Goal: Information Seeking & Learning: Compare options

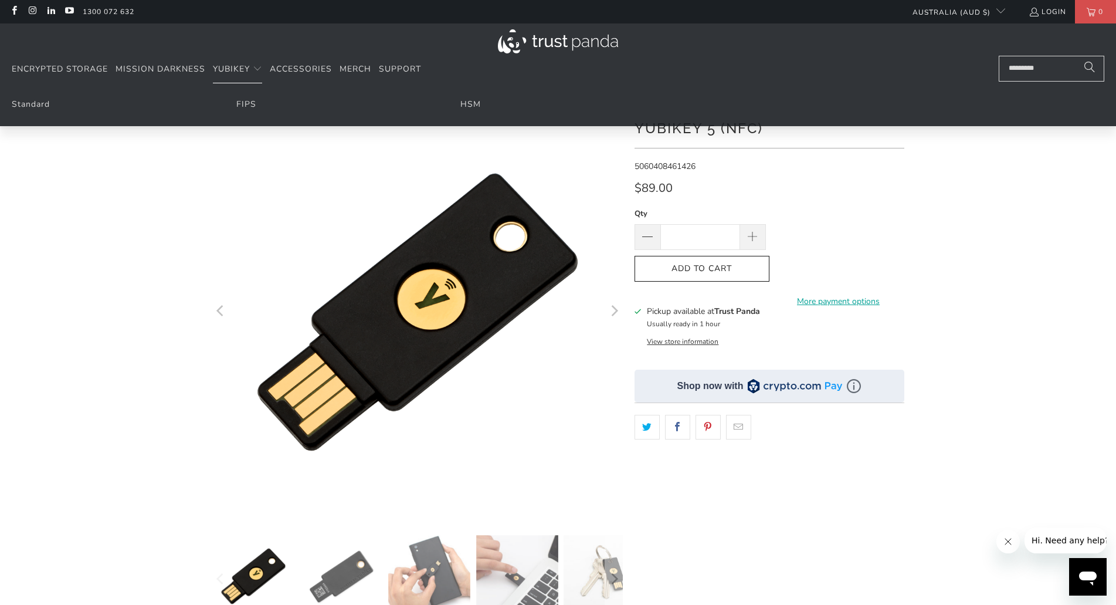
click at [552, 42] on img at bounding box center [558, 41] width 120 height 24
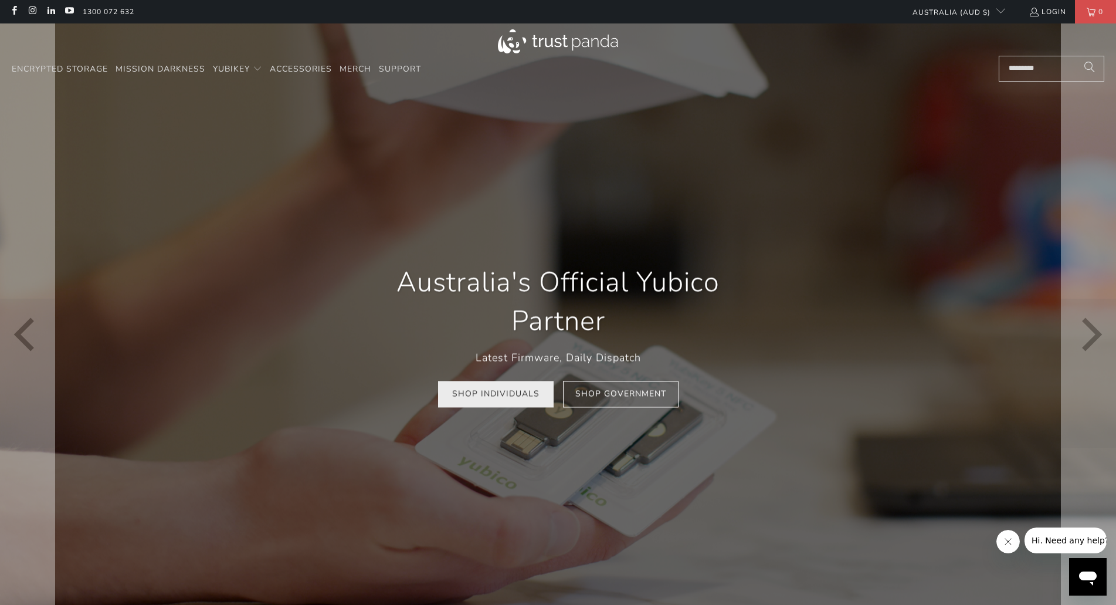
click at [526, 398] on link "Shop Individuals" at bounding box center [496, 394] width 116 height 26
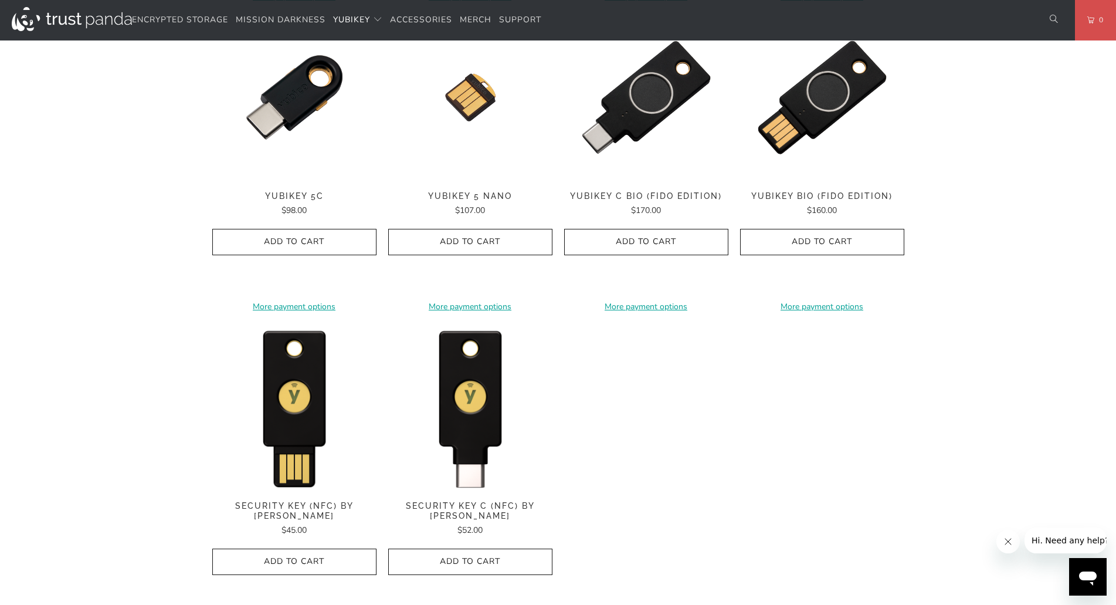
scroll to position [997, 0]
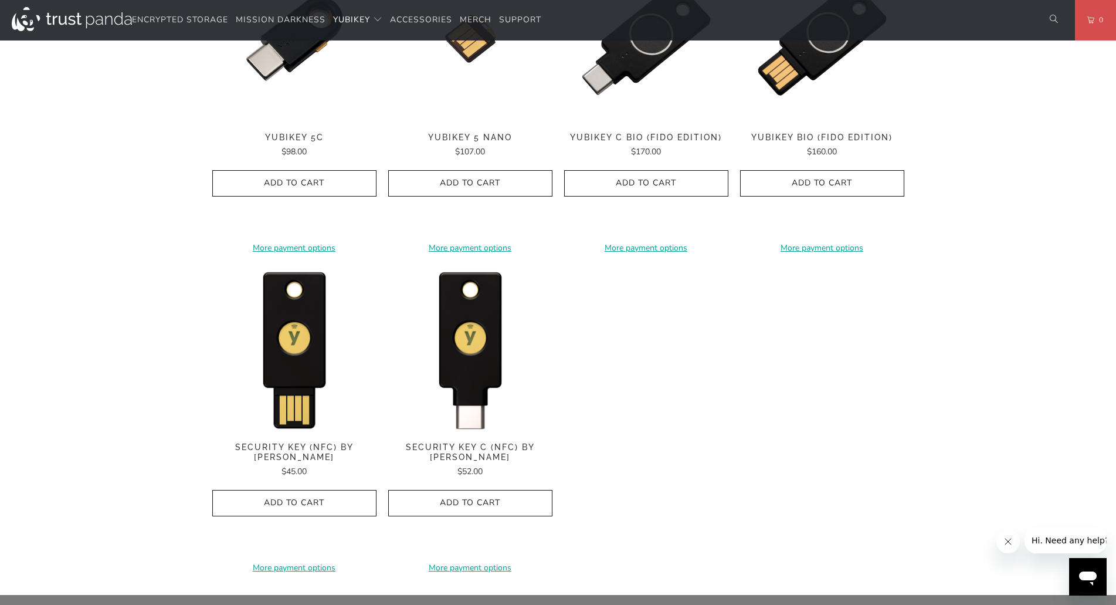
click at [285, 444] on span "Security Key (NFC) by Yubico" at bounding box center [294, 452] width 164 height 20
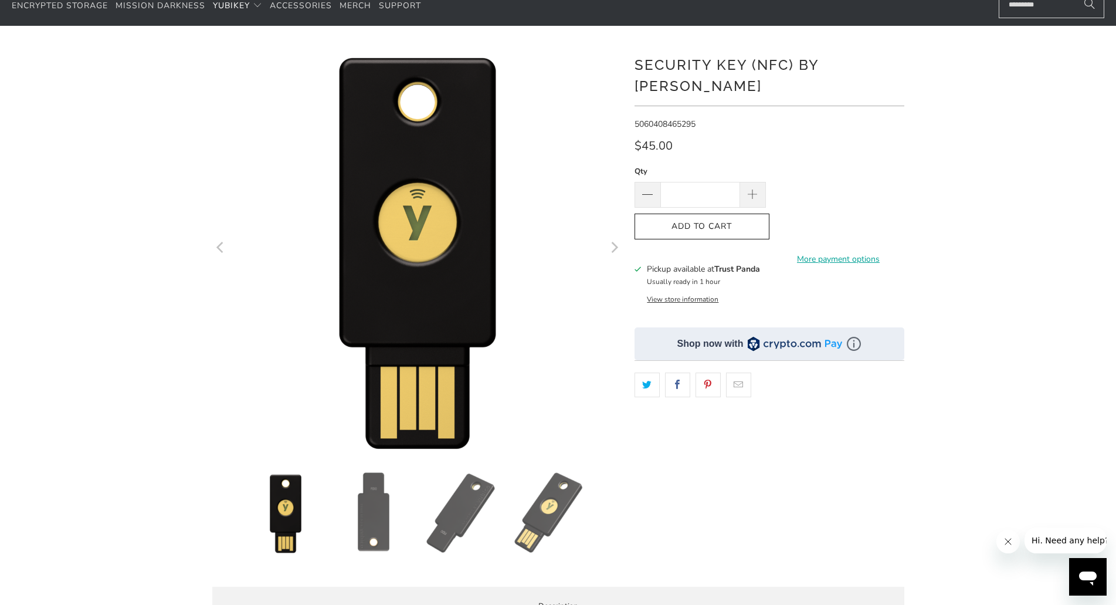
scroll to position [59, 0]
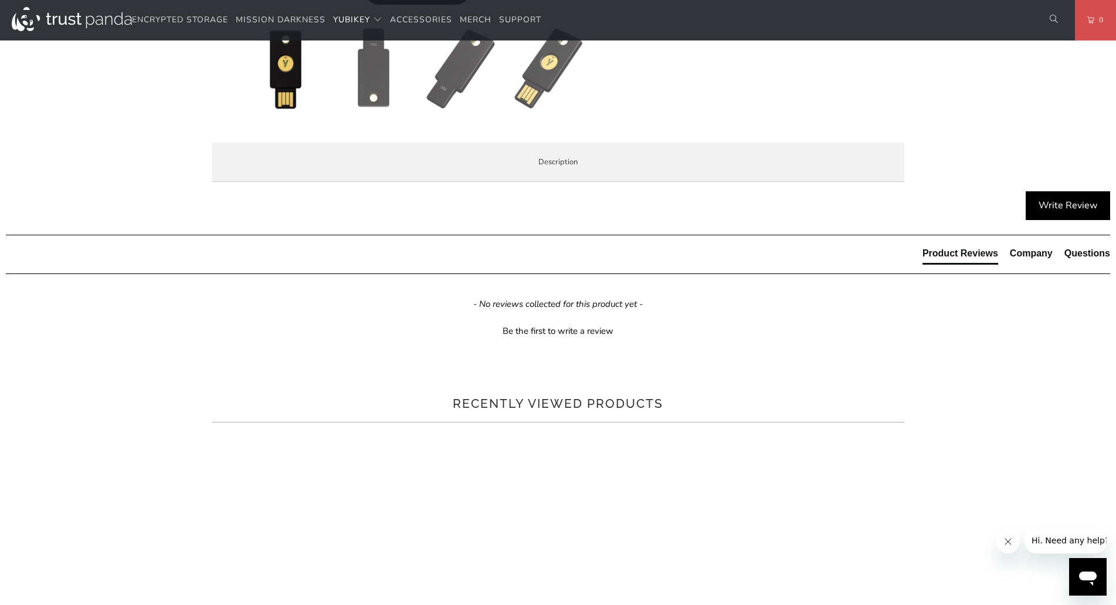
scroll to position [528, 0]
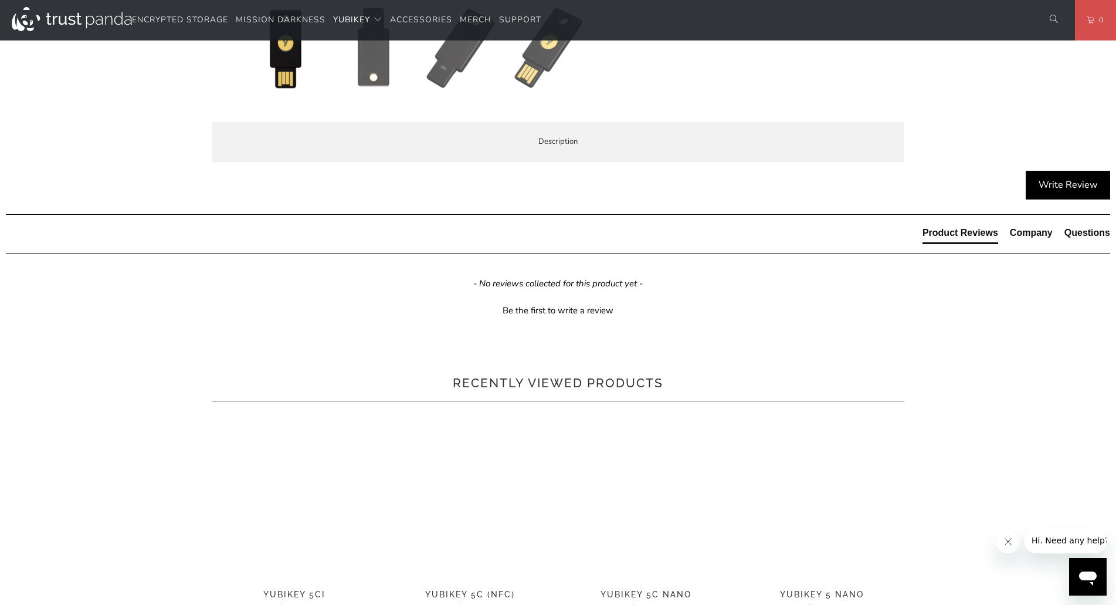
click at [0, 0] on span "Specifications" at bounding box center [0, 0] width 0 height 0
click at [0, 0] on span "Enterprise and Government" at bounding box center [0, 0] width 0 height 0
click at [0, 0] on li "Local Service & Support" at bounding box center [0, 0] width 0 height 0
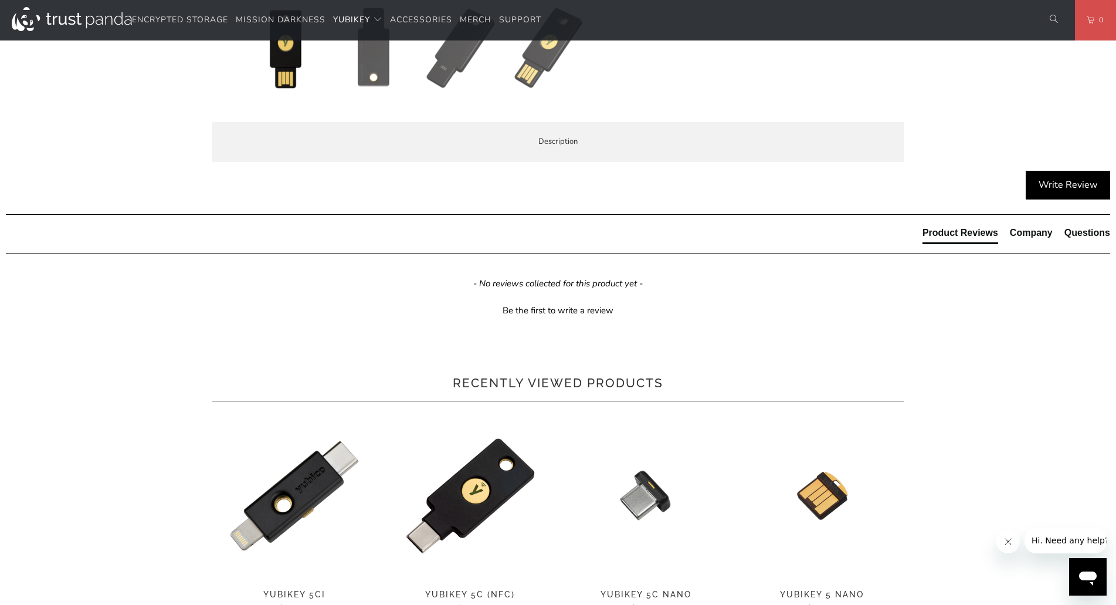
click at [0, 0] on span "Overview" at bounding box center [0, 0] width 0 height 0
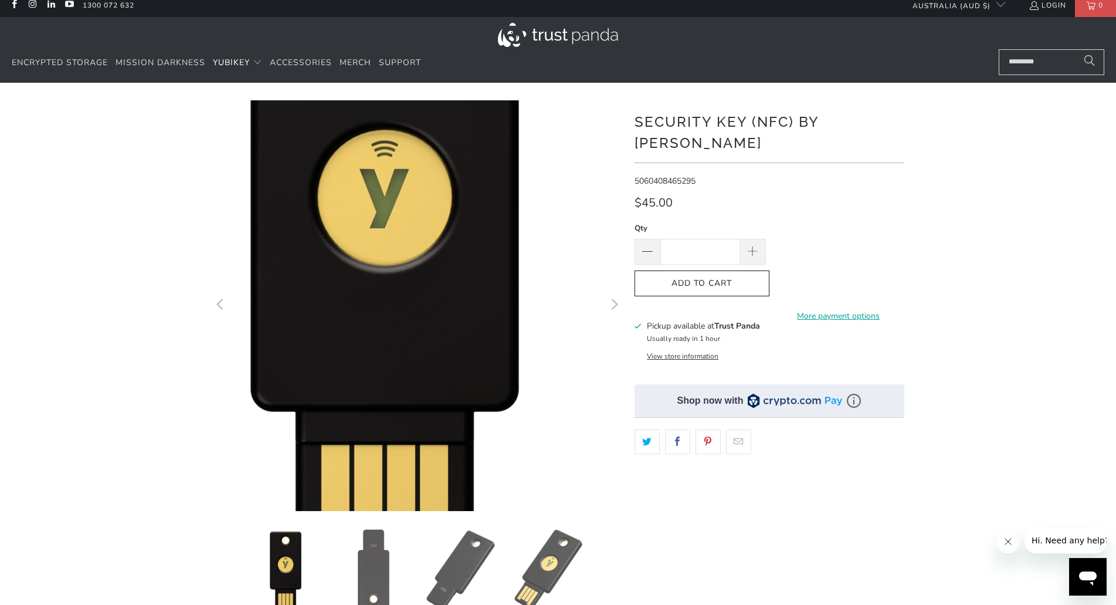
scroll to position [0, 0]
